Goal: Task Accomplishment & Management: Manage account settings

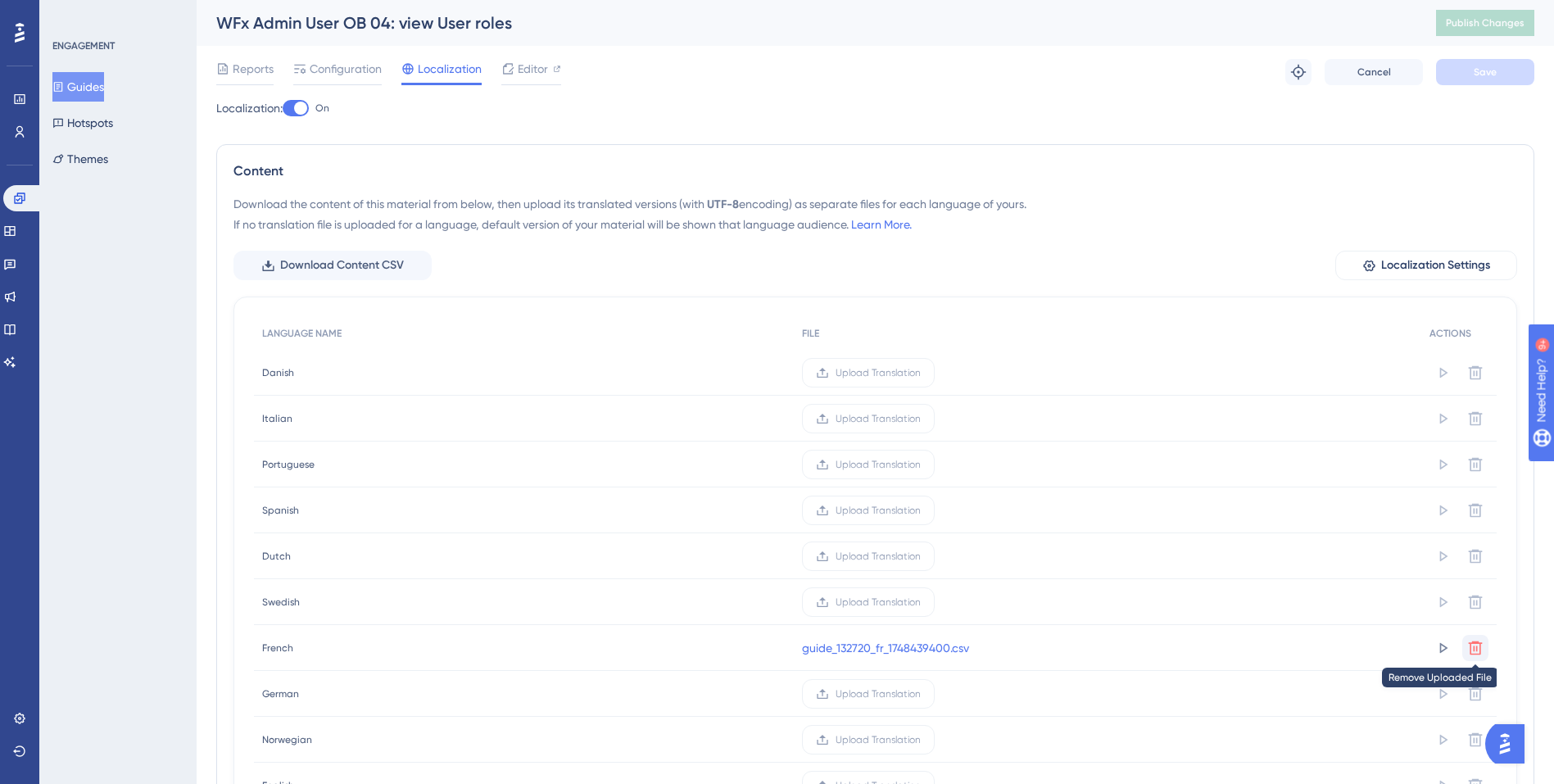
click at [1475, 651] on icon at bounding box center [1475, 648] width 17 height 17
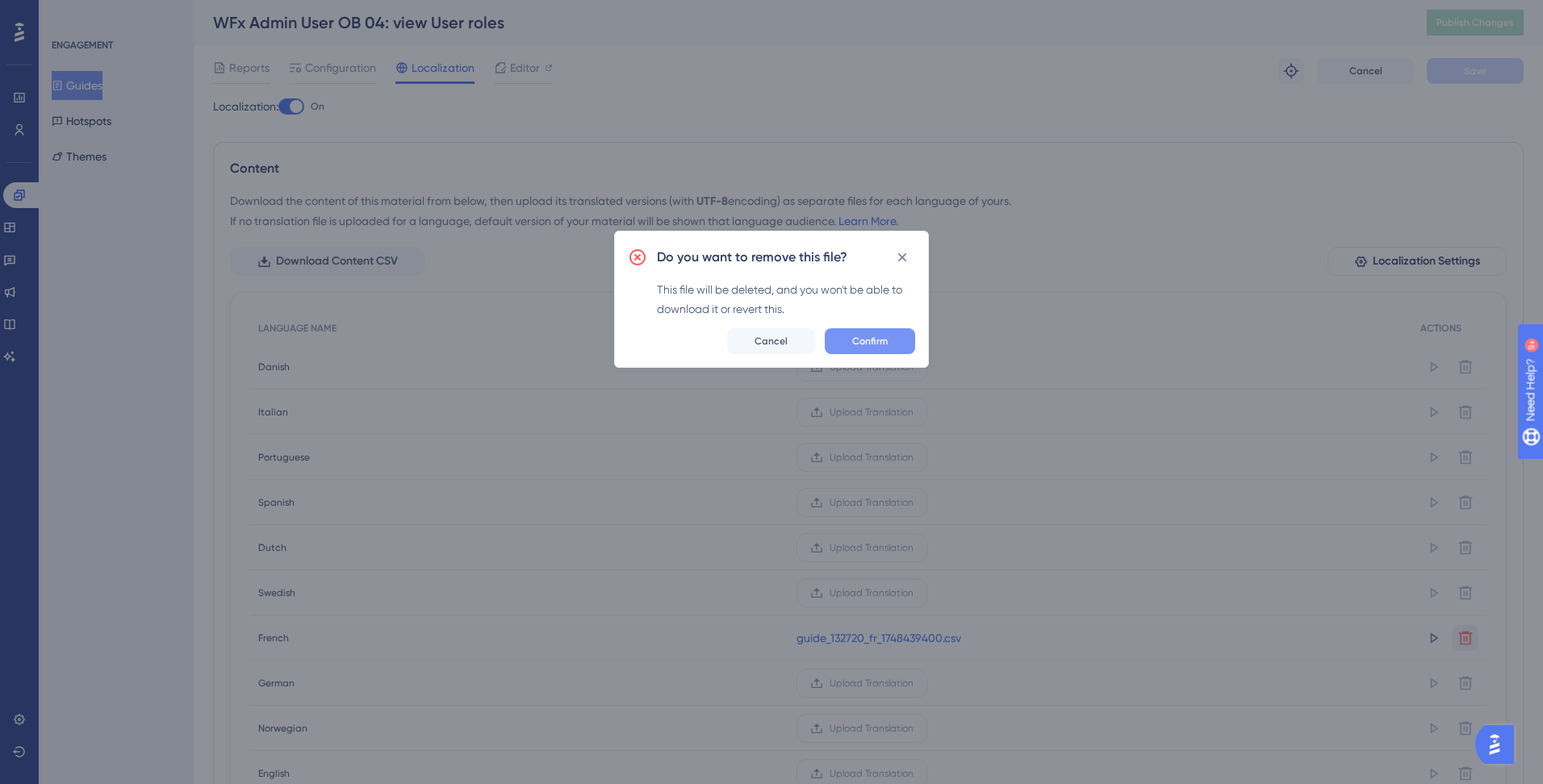
click at [854, 349] on button "Confirm" at bounding box center [870, 341] width 91 height 26
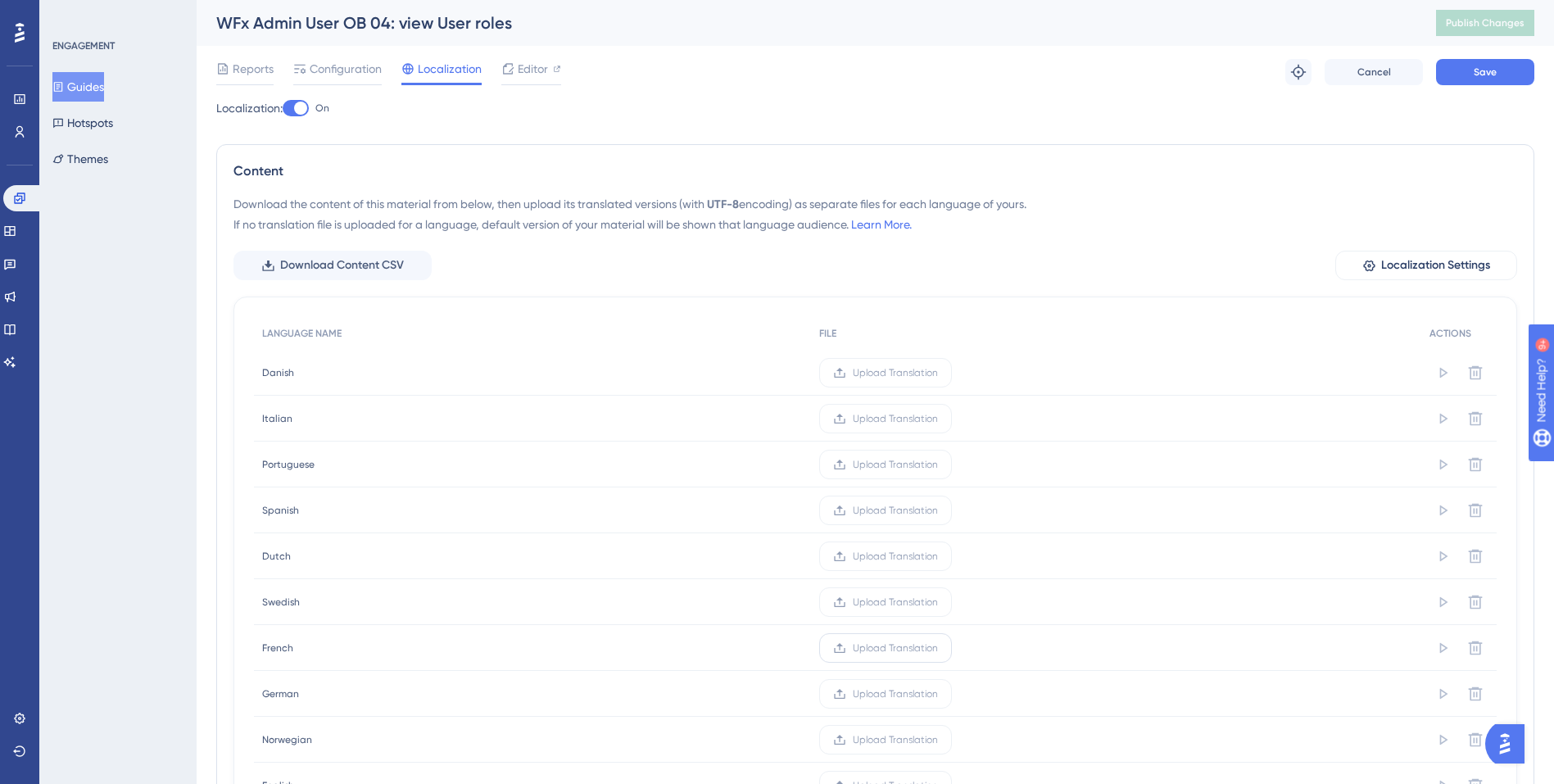
click at [872, 650] on span "Upload Translation" at bounding box center [895, 648] width 85 height 13
click at [937, 648] on input "Upload Translation" at bounding box center [937, 648] width 0 height 0
click at [1502, 78] on button "Save" at bounding box center [1484, 72] width 99 height 27
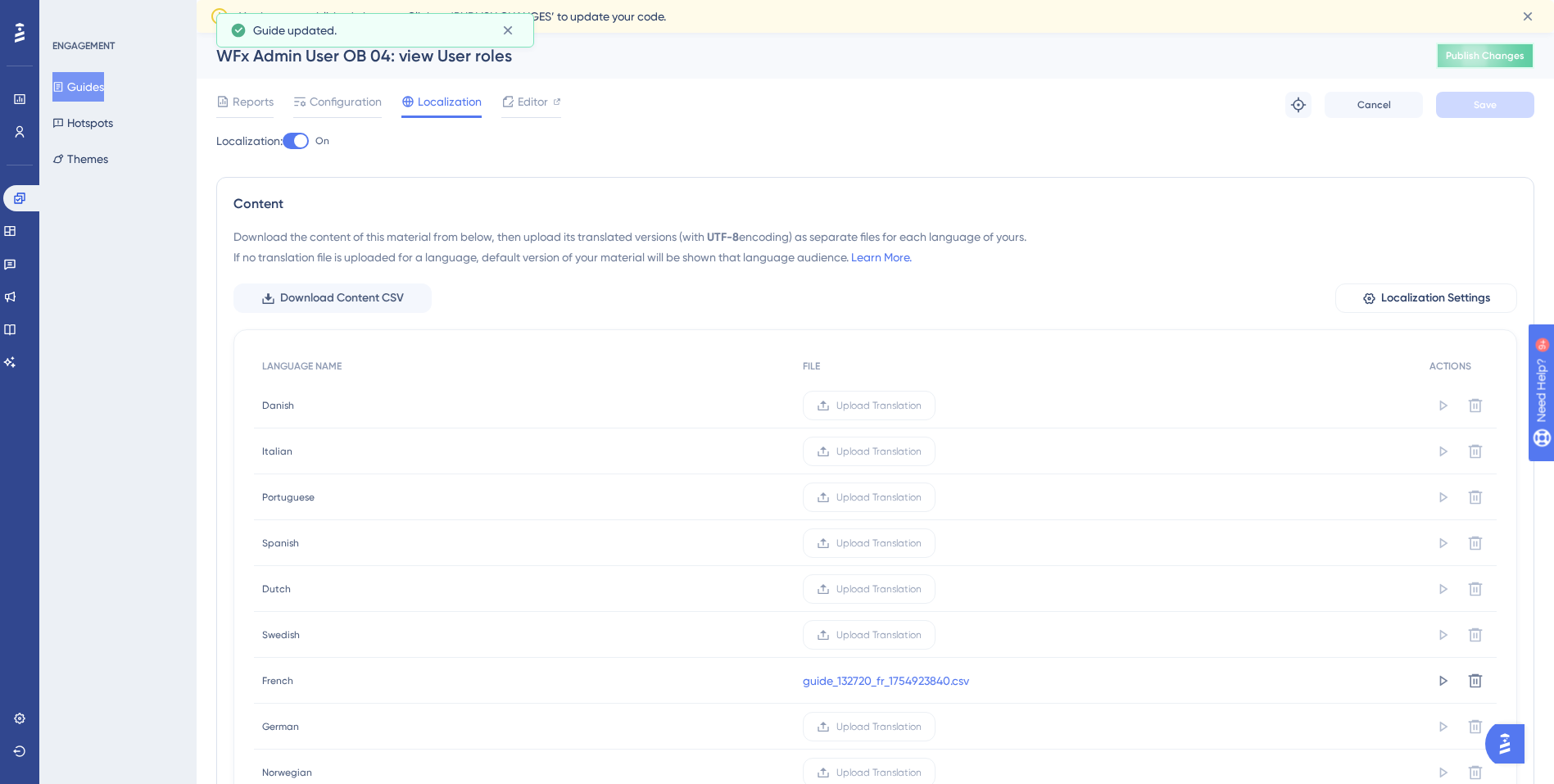
click at [1503, 60] on span "Publish Changes" at bounding box center [1484, 56] width 79 height 13
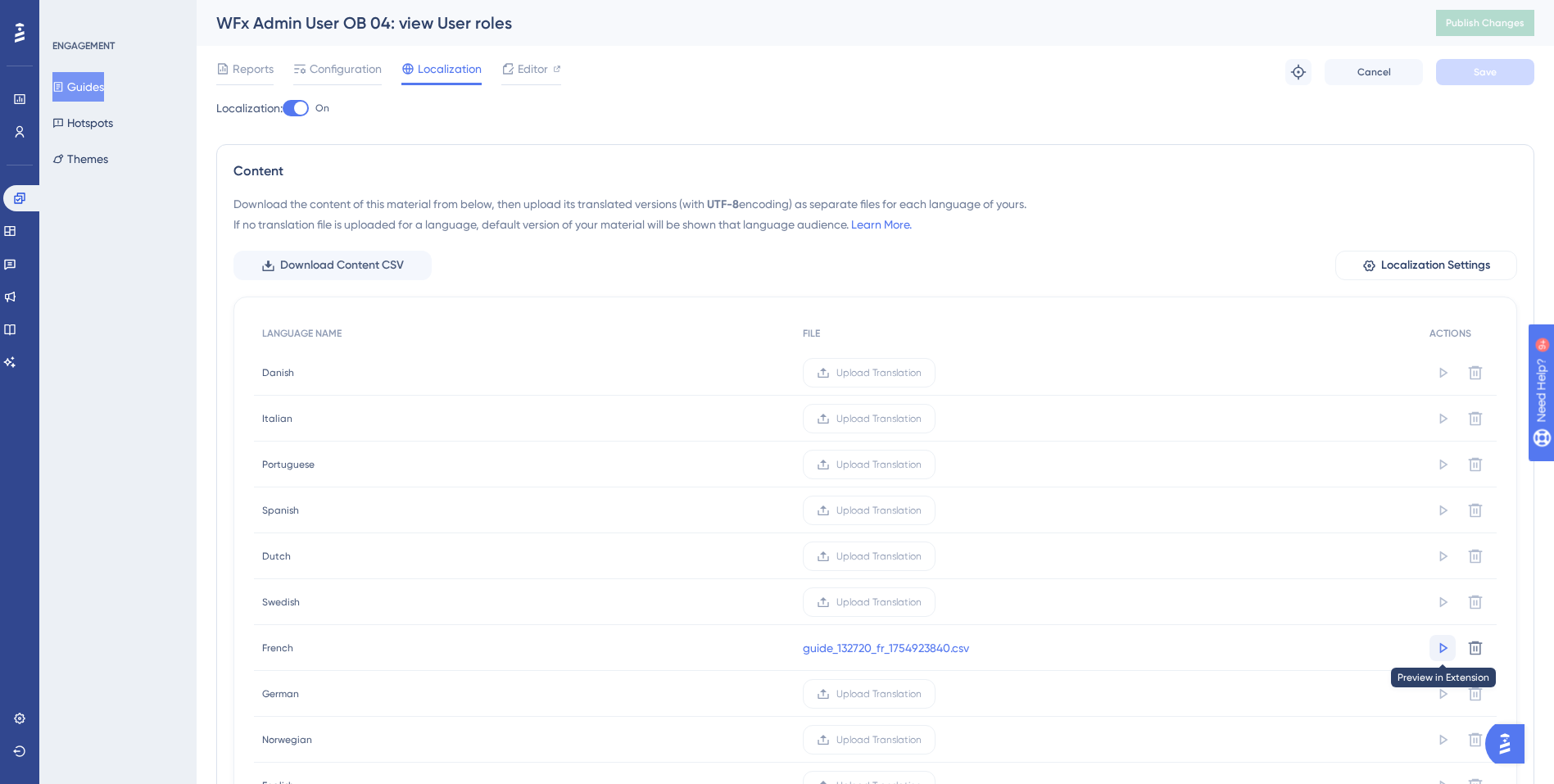
click at [1443, 645] on icon at bounding box center [1444, 647] width 8 height 11
click at [17, 193] on icon at bounding box center [19, 197] width 11 height 11
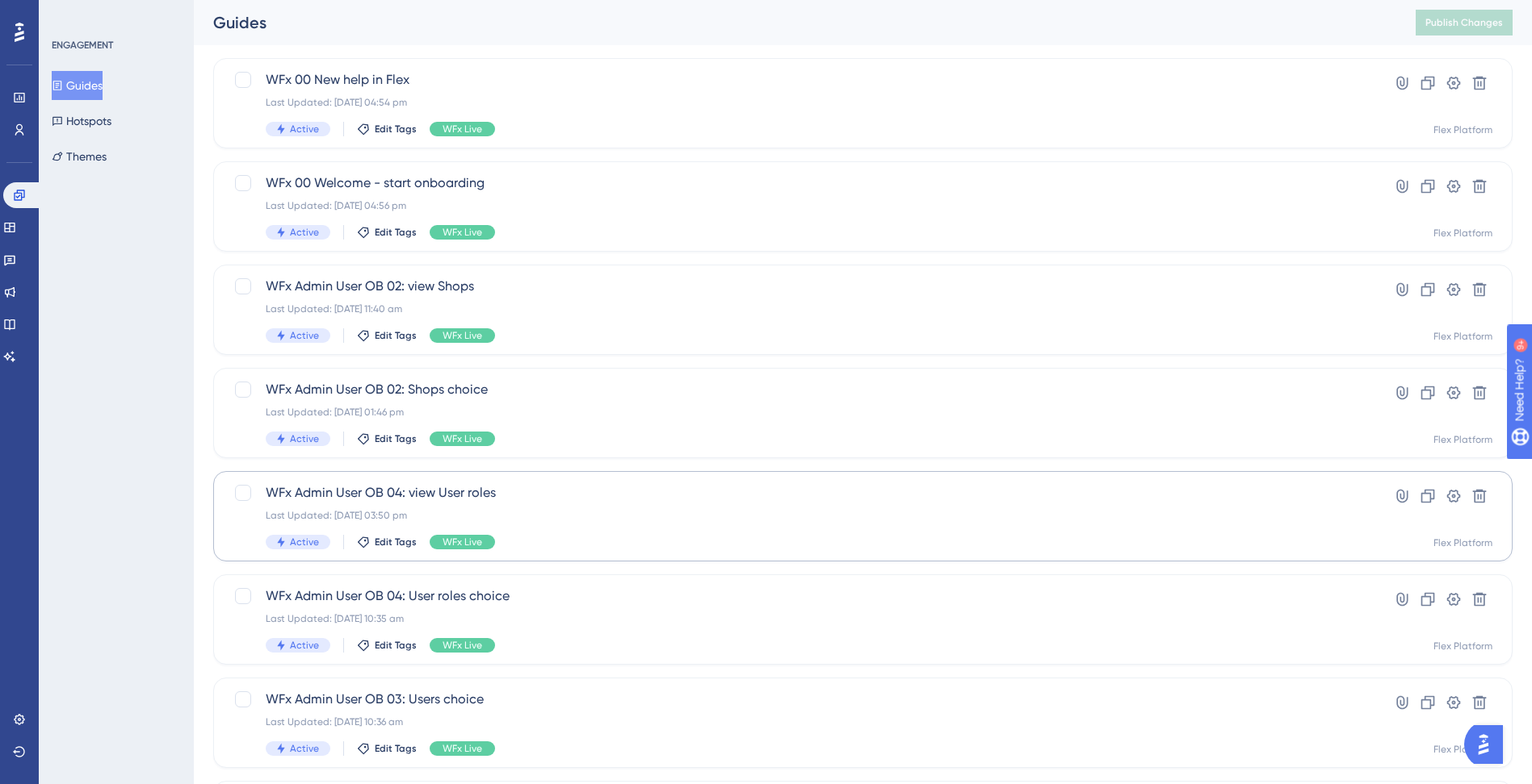
scroll to position [162, 0]
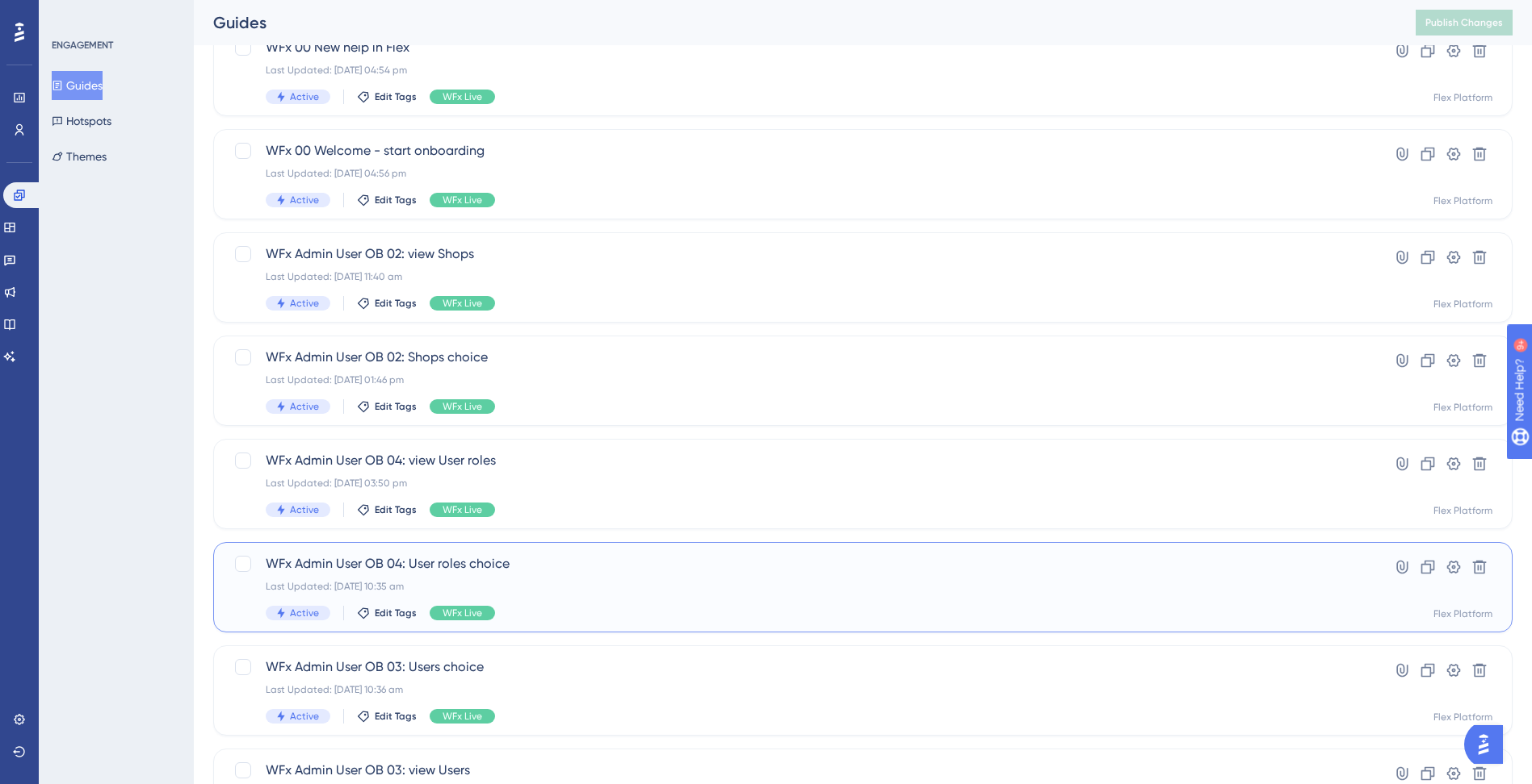
click at [618, 588] on div "Last Updated: [DATE] 10:35 am" at bounding box center [797, 586] width 1065 height 13
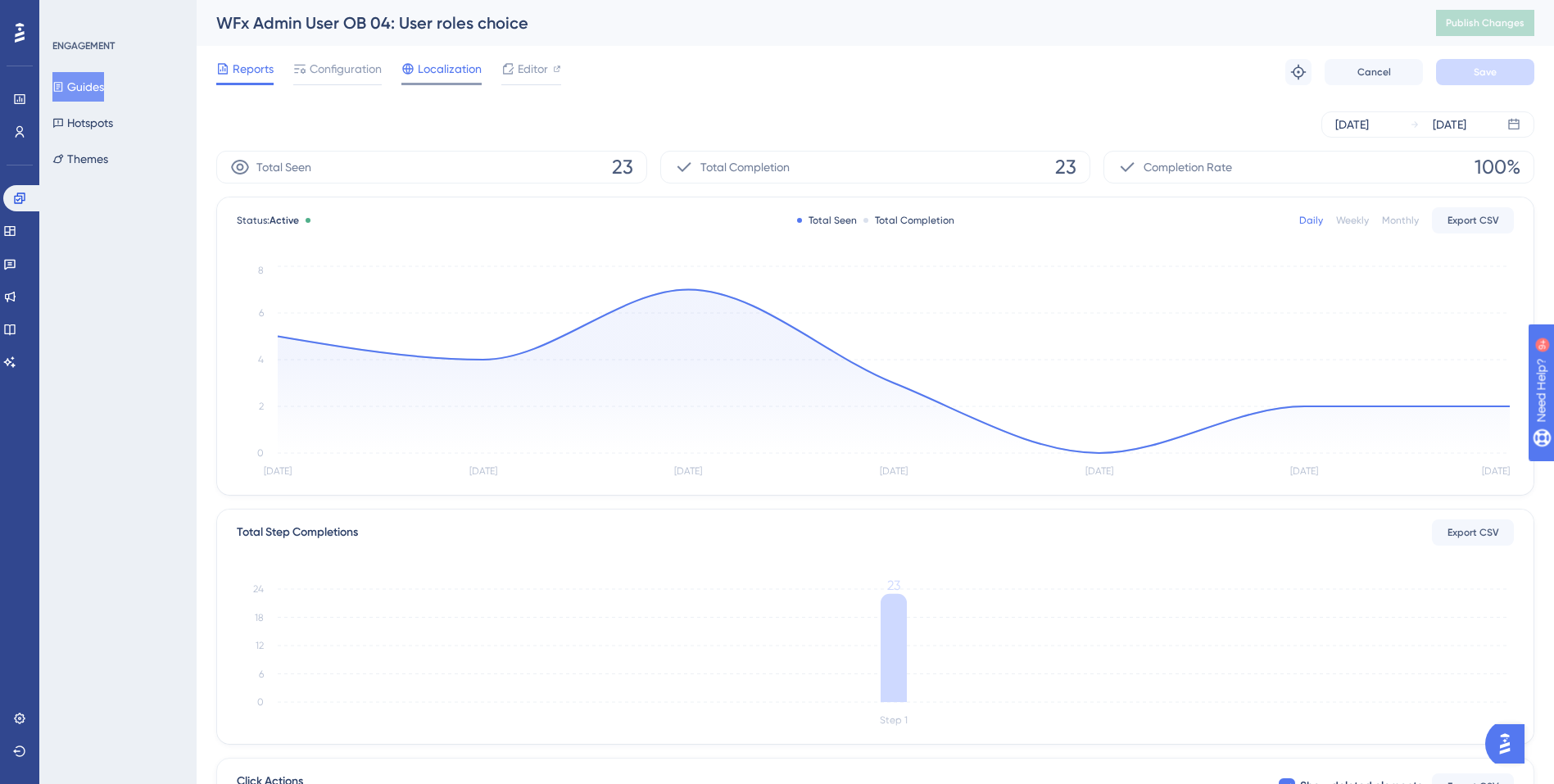
click at [448, 65] on span "Localization" at bounding box center [449, 69] width 64 height 20
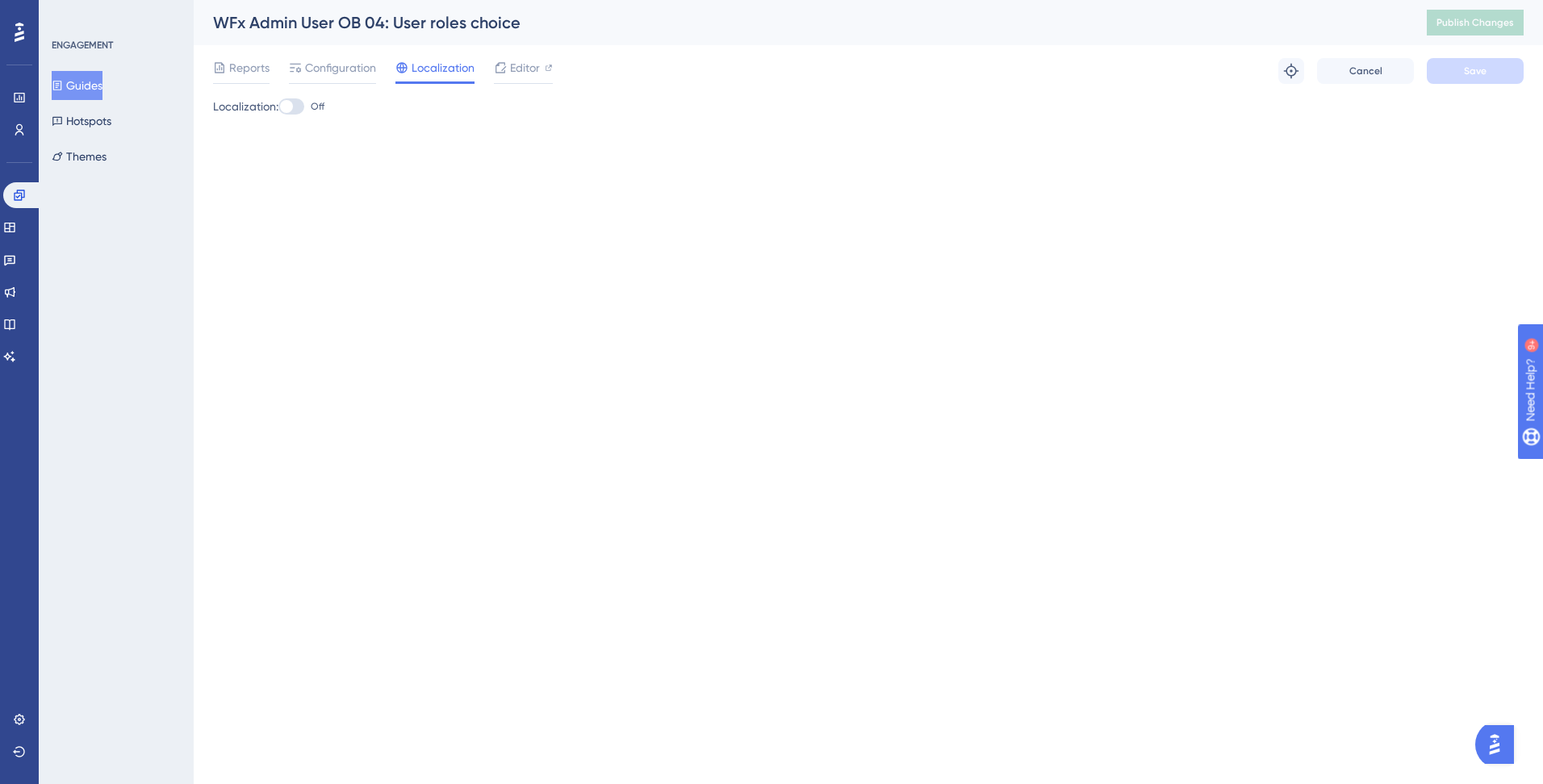
click at [292, 100] on div at bounding box center [287, 107] width 13 height 13
click at [279, 106] on input "Off" at bounding box center [278, 106] width 1 height 1
checkbox input "true"
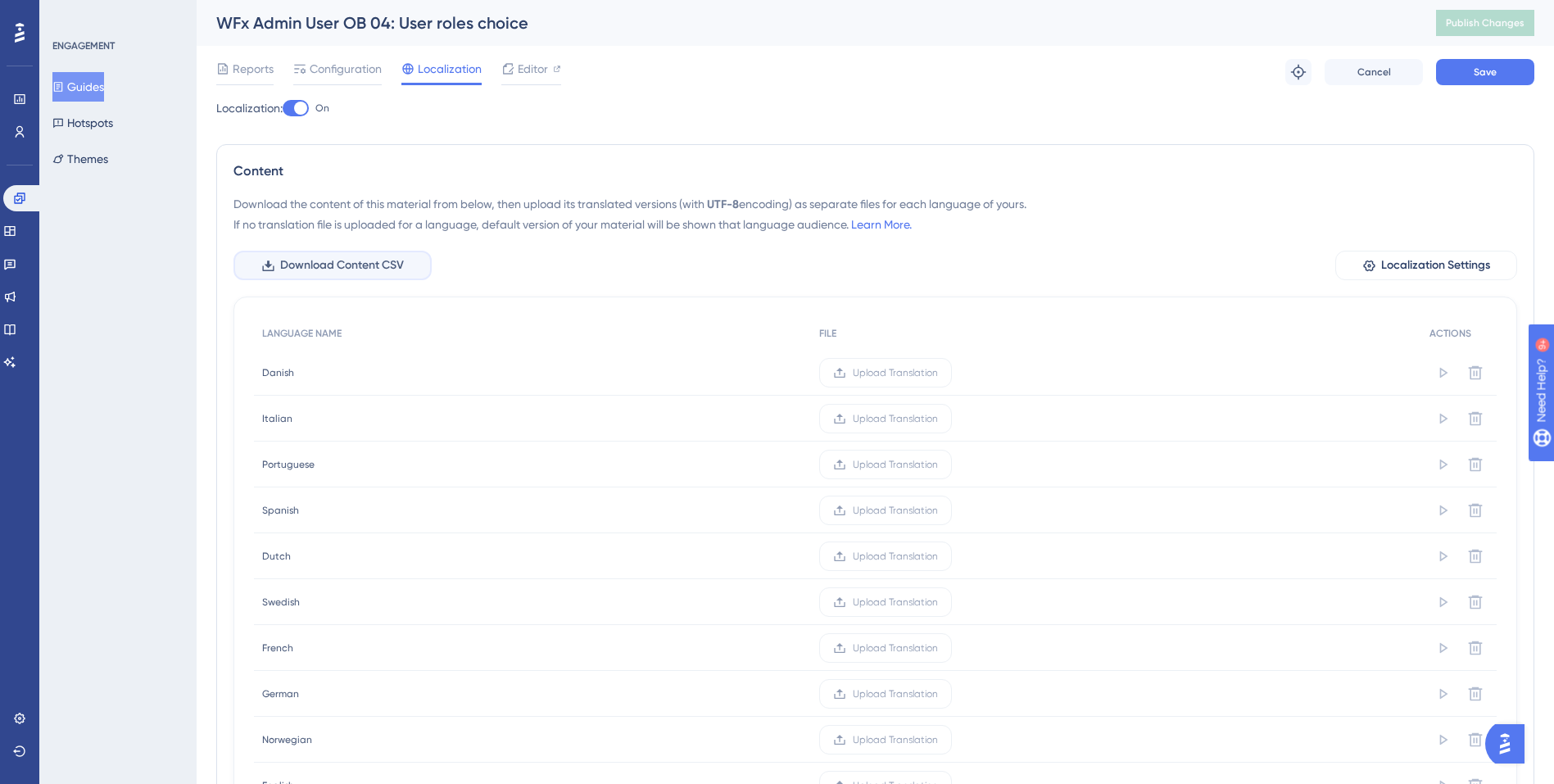
click at [374, 265] on span "Download Content CSV" at bounding box center [341, 265] width 123 height 20
click at [461, 22] on div "WFx Admin User OB 04: User roles choice" at bounding box center [806, 23] width 1179 height 23
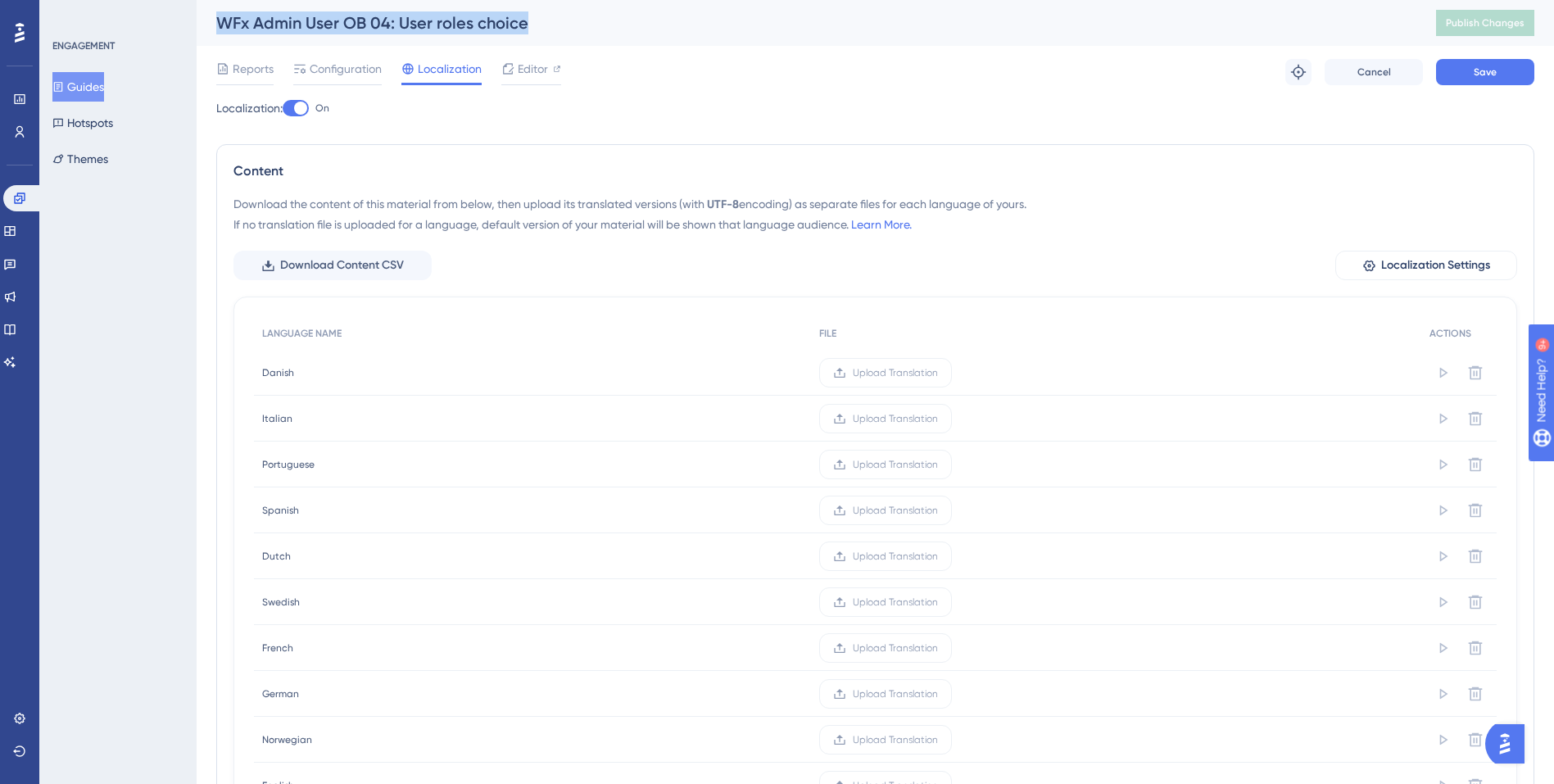
copy div "WFx Admin User OB 04: User roles choice"
click at [379, 260] on span "Download Content CSV" at bounding box center [341, 265] width 123 height 20
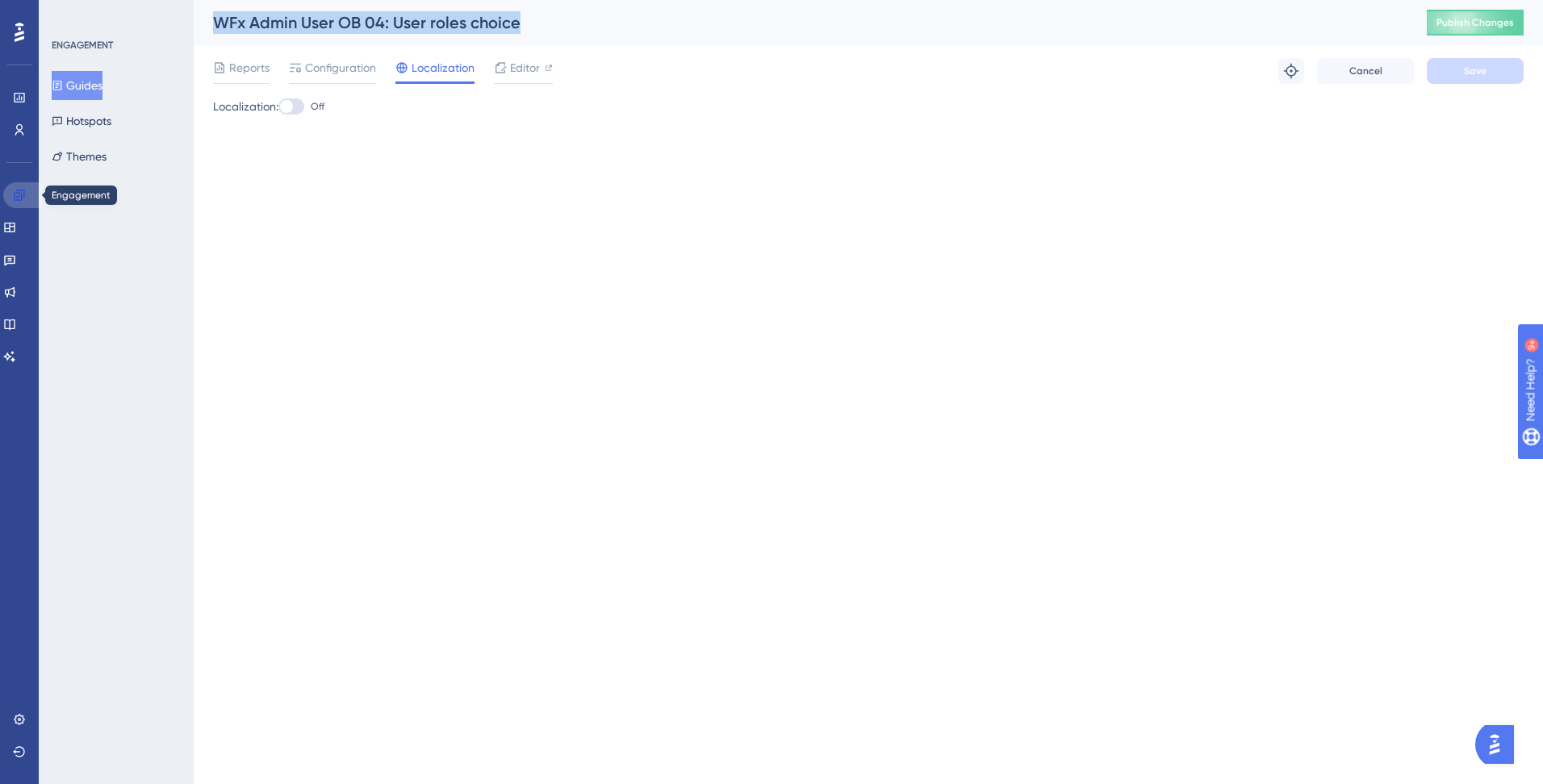
click at [20, 190] on icon at bounding box center [19, 194] width 11 height 11
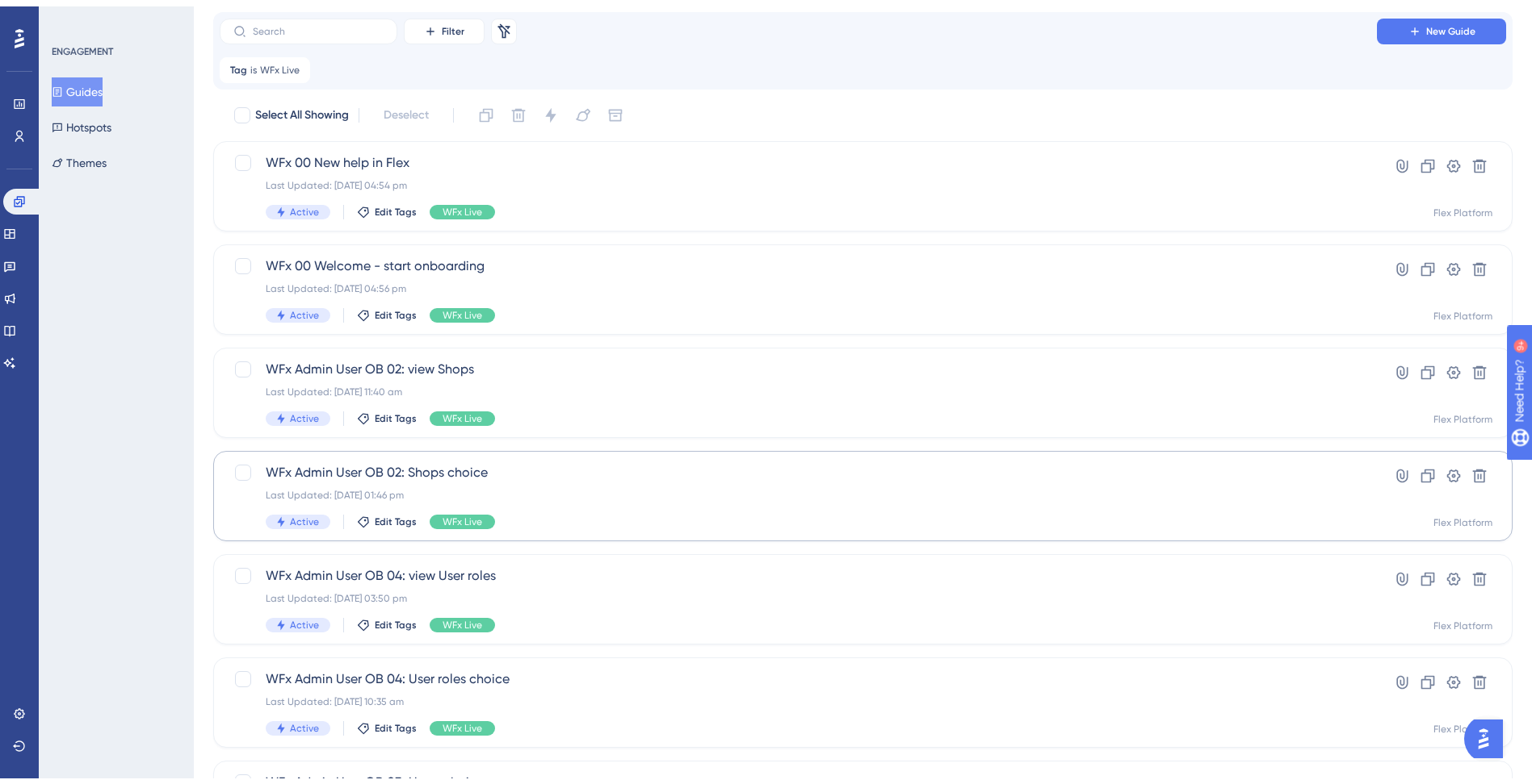
scroll to position [81, 0]
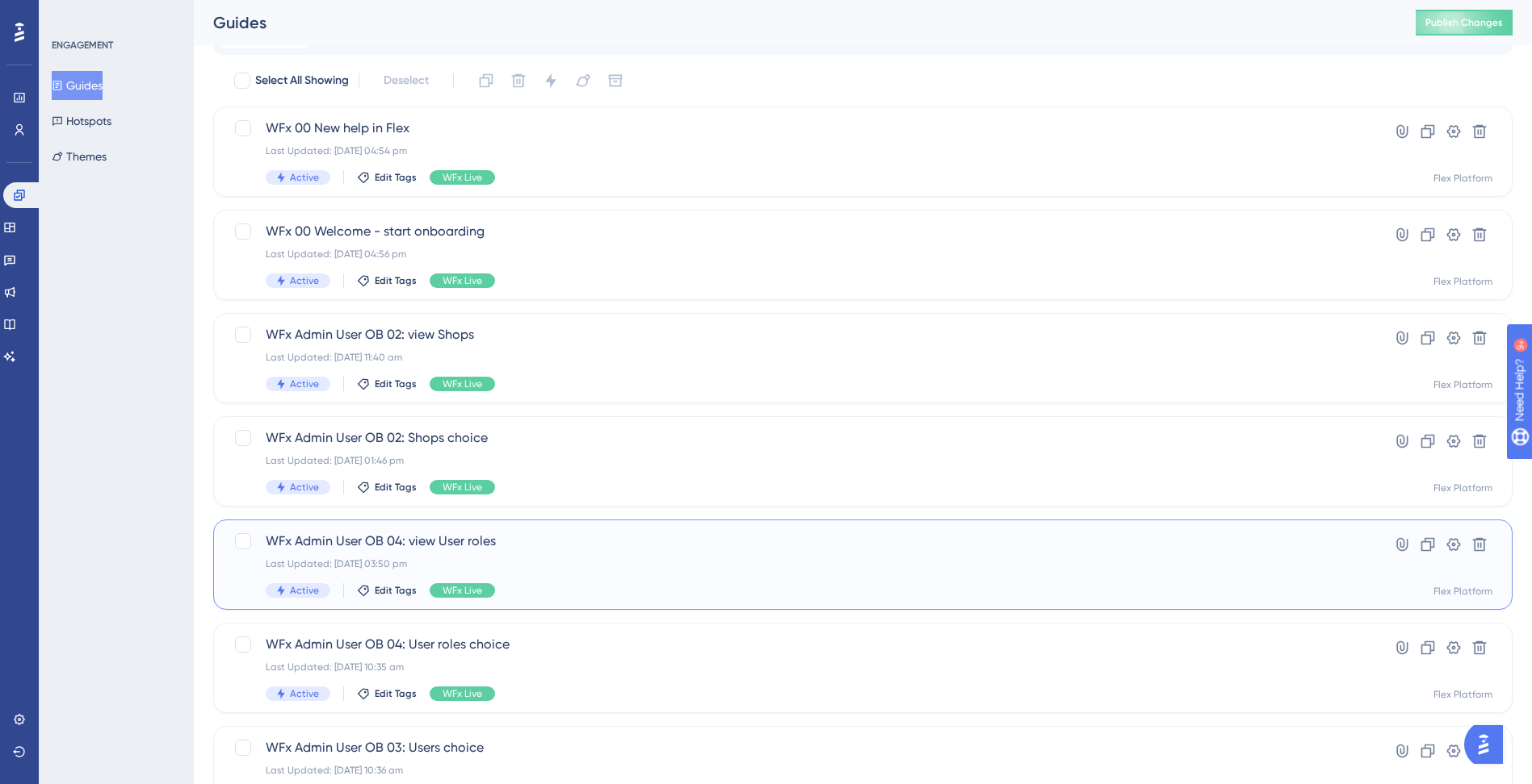
click at [573, 554] on div "WFx Admin User OB 04: view User roles Last Updated: [DATE] 03:50 pm Active Edit…" at bounding box center [797, 564] width 1065 height 66
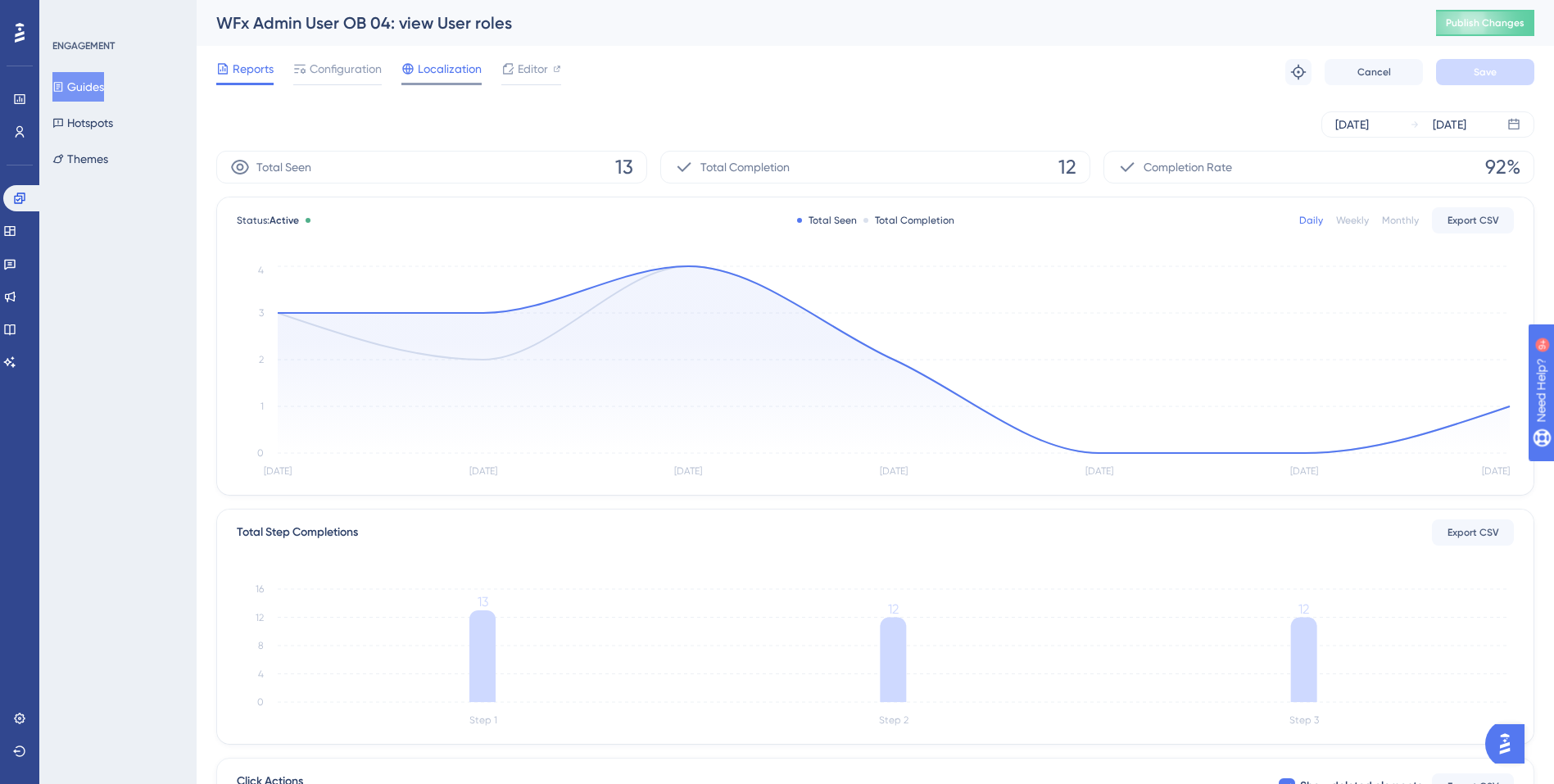
click at [432, 72] on span "Localization" at bounding box center [449, 69] width 64 height 20
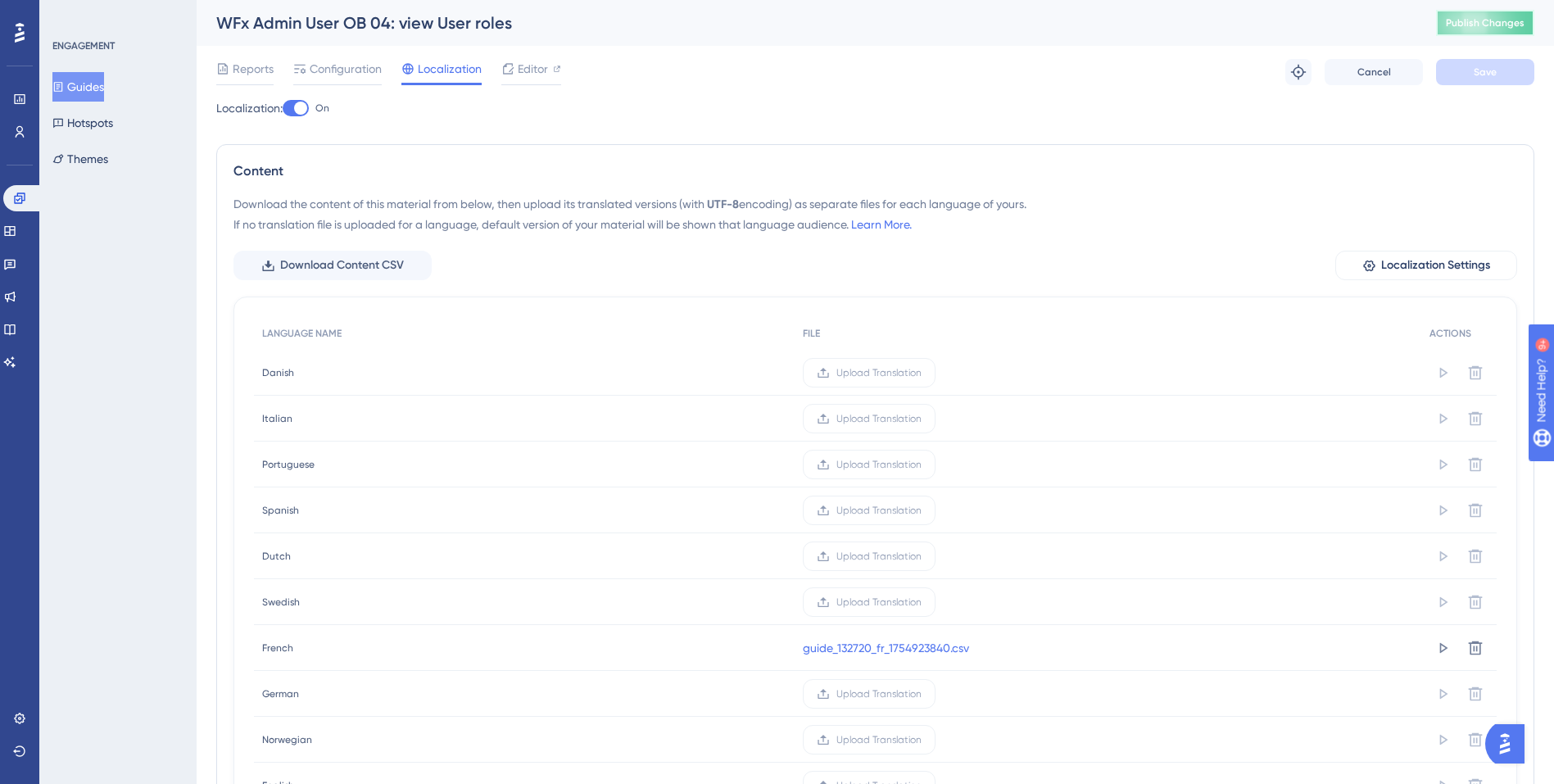
click at [1481, 26] on span "Publish Changes" at bounding box center [1484, 23] width 79 height 13
